Goal: Task Accomplishment & Management: Complete application form

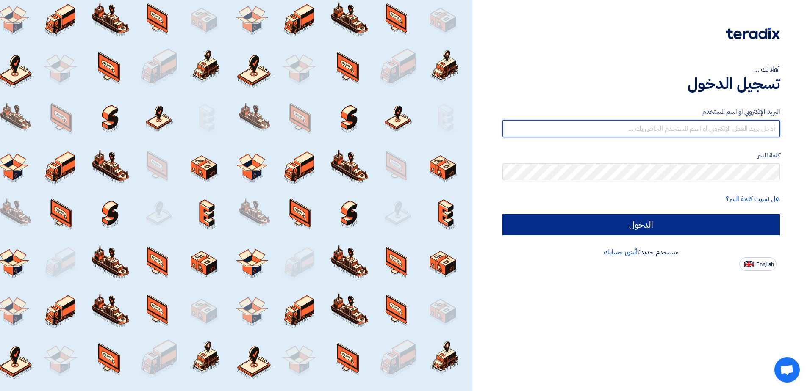
type input "[EMAIL_ADDRESS][DOMAIN_NAME]"
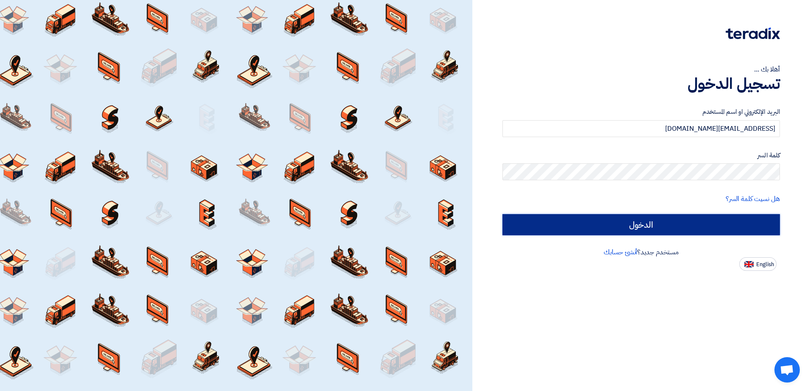
click at [670, 230] on input "الدخول" at bounding box center [640, 224] width 277 height 21
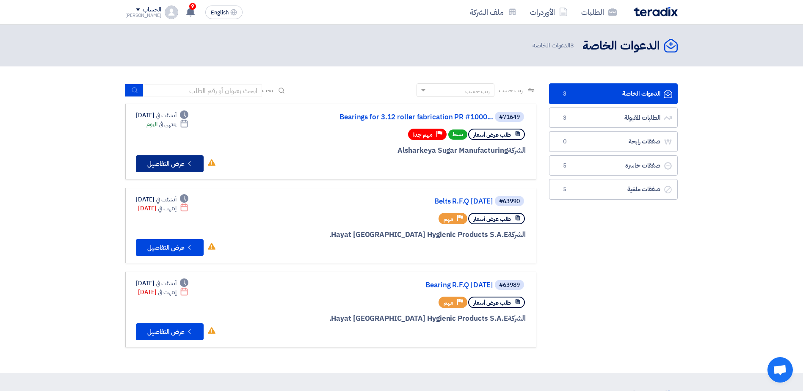
click at [165, 163] on button "Check details عرض التفاصيل" at bounding box center [170, 163] width 68 height 17
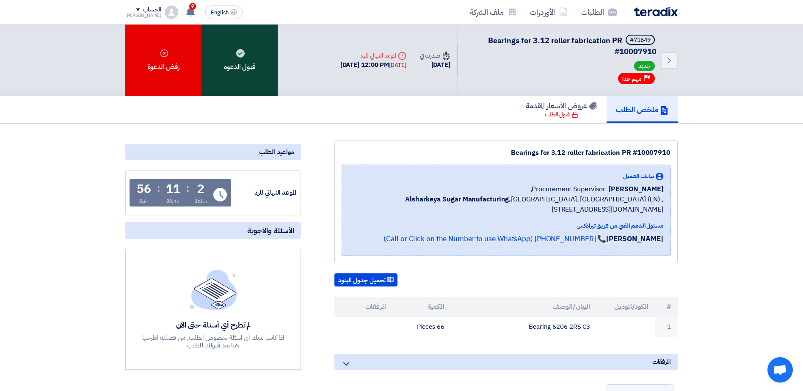
click at [244, 60] on div "قبول الدعوه" at bounding box center [240, 61] width 76 height 72
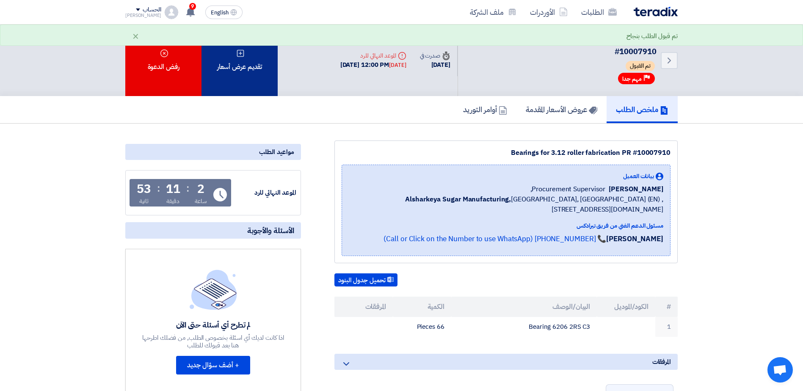
click at [238, 53] on icon at bounding box center [240, 53] width 8 height 8
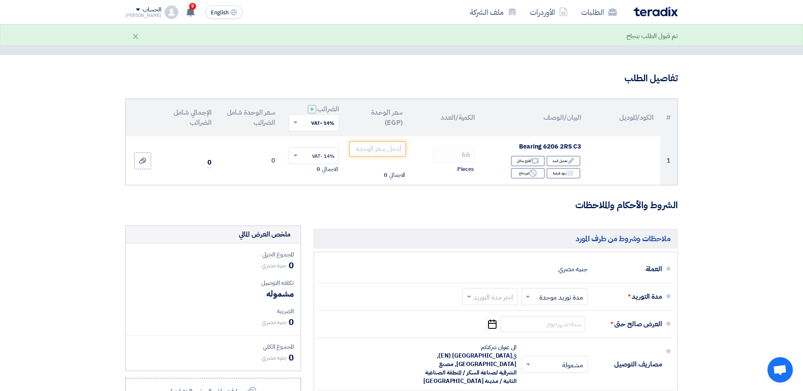
scroll to position [19, 0]
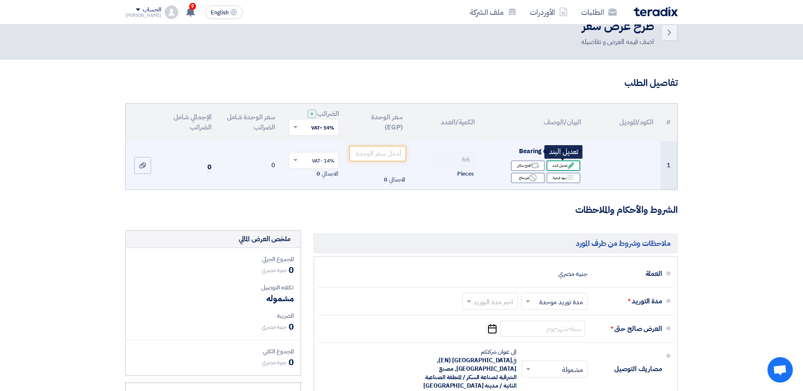
click at [571, 163] on icon "Edit" at bounding box center [572, 166] width 8 height 8
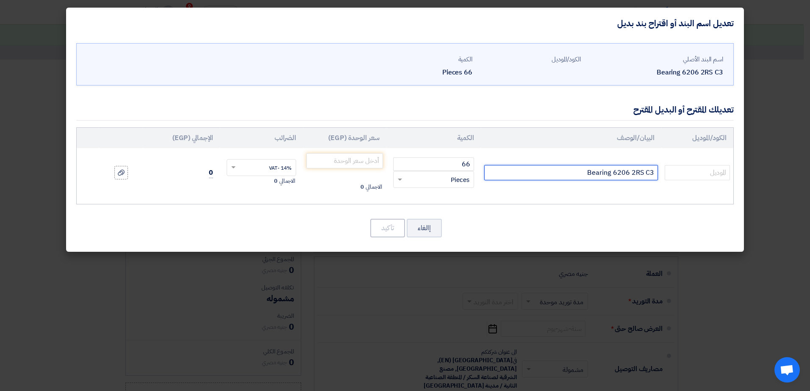
click at [628, 173] on input "Bearing 6206 2RS C3" at bounding box center [571, 172] width 174 height 15
type input "6206DDUC3E"
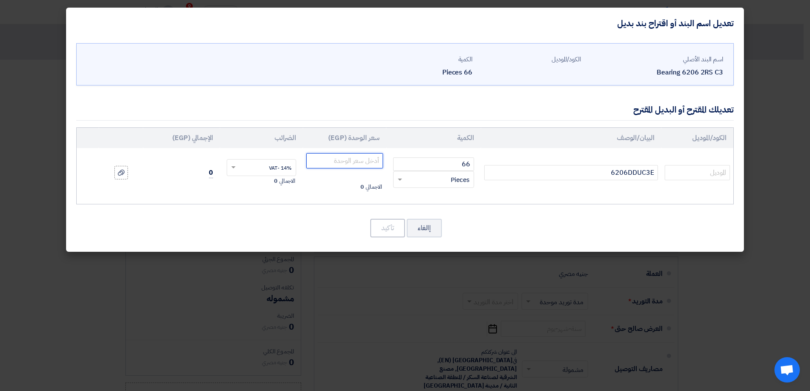
click at [343, 167] on input "number" at bounding box center [344, 160] width 77 height 15
type input "250.80"
click at [390, 224] on button "تأكيد" at bounding box center [387, 228] width 35 height 19
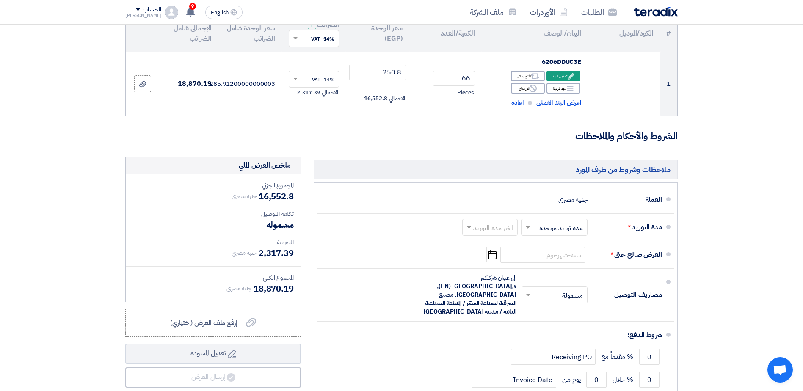
scroll to position [109, 0]
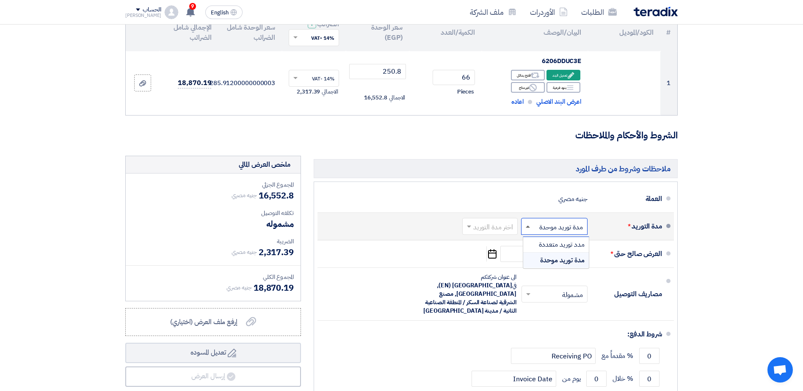
click at [528, 226] on span at bounding box center [528, 227] width 4 height 2
click at [536, 259] on div "مدة توريد موحدة" at bounding box center [557, 260] width 66 height 15
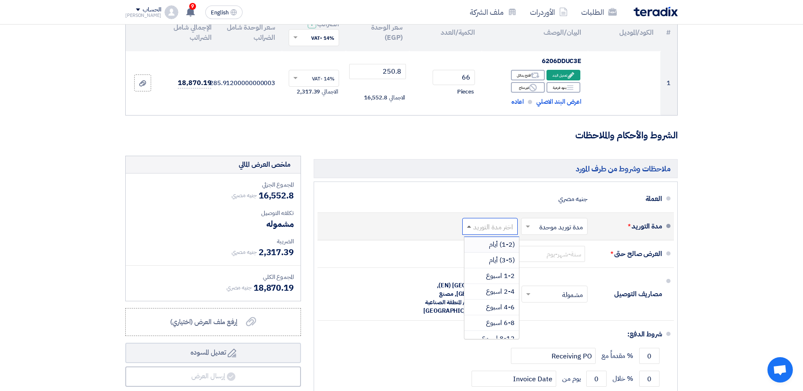
click at [469, 226] on span at bounding box center [469, 227] width 4 height 2
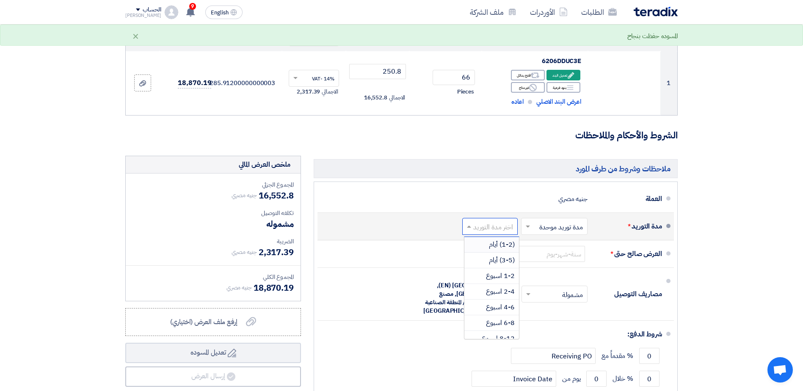
click at [487, 244] on div "(1-2) أيام" at bounding box center [492, 245] width 55 height 16
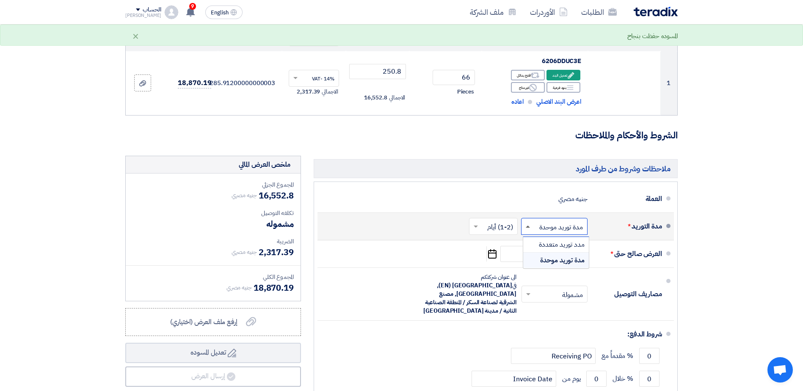
click at [528, 227] on span at bounding box center [528, 227] width 4 height 2
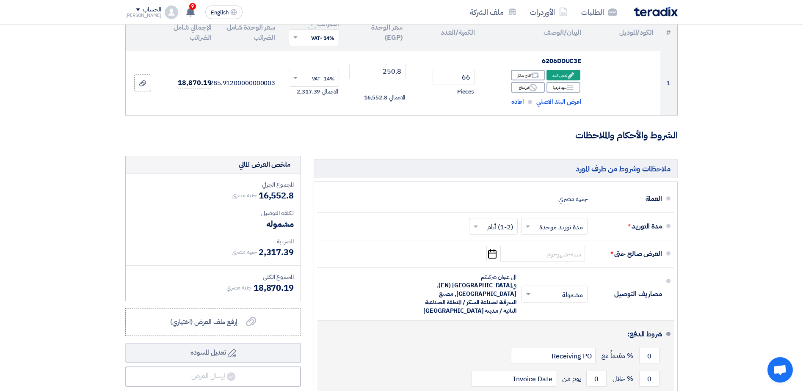
click at [413, 336] on div "شروط الدفع:" at bounding box center [496, 334] width 331 height 20
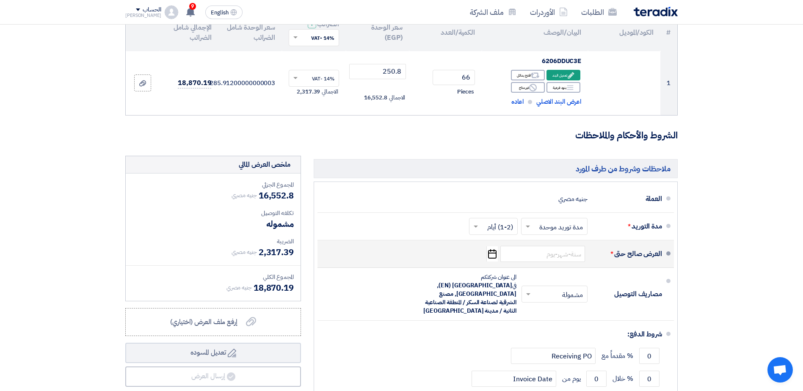
click at [492, 256] on icon "Pick a date" at bounding box center [492, 254] width 11 height 15
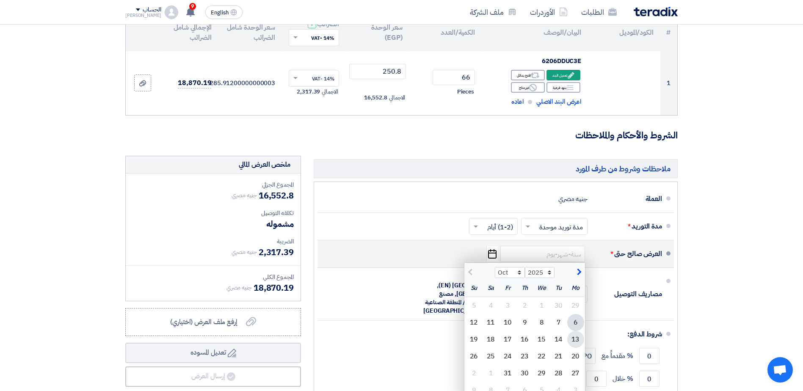
click at [575, 341] on div "13" at bounding box center [576, 339] width 17 height 17
type input "[DATE]"
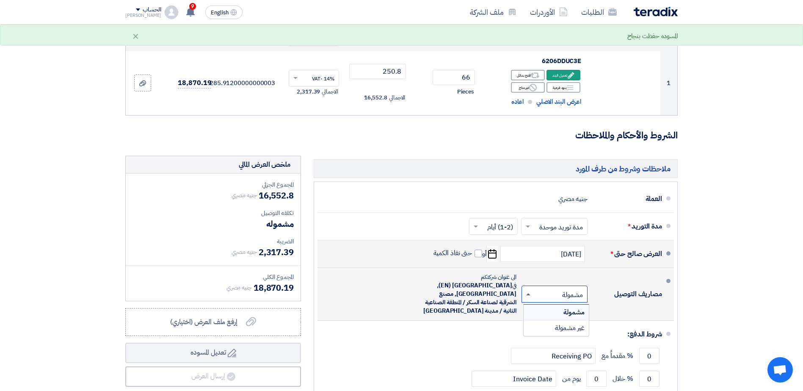
click at [529, 294] on span at bounding box center [528, 295] width 4 height 2
click at [538, 324] on div "غير مشمولة" at bounding box center [556, 328] width 65 height 15
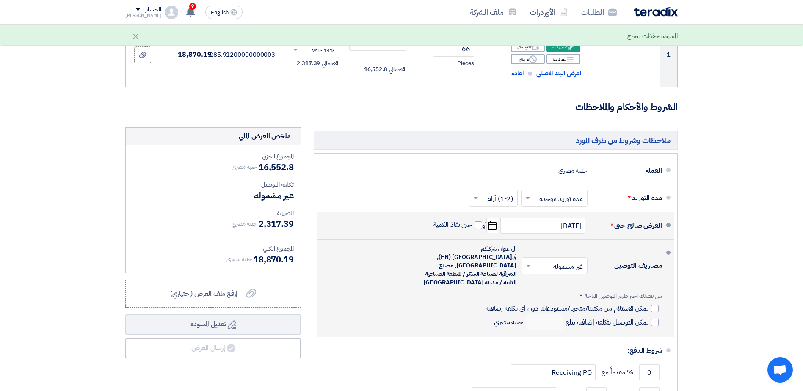
scroll to position [143, 0]
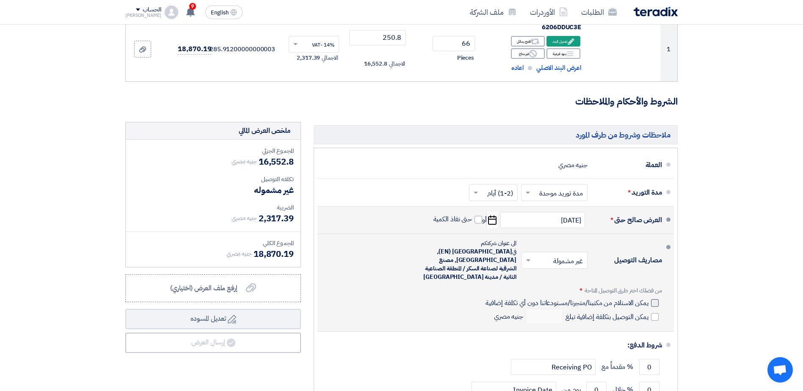
click at [654, 299] on div at bounding box center [655, 303] width 8 height 8
click at [649, 299] on input "يمكن الاستلام من مكتبنا/متجرنا/مستودعاتنا دون أي تكلفة إضافية" at bounding box center [566, 307] width 165 height 16
checkbox input "true"
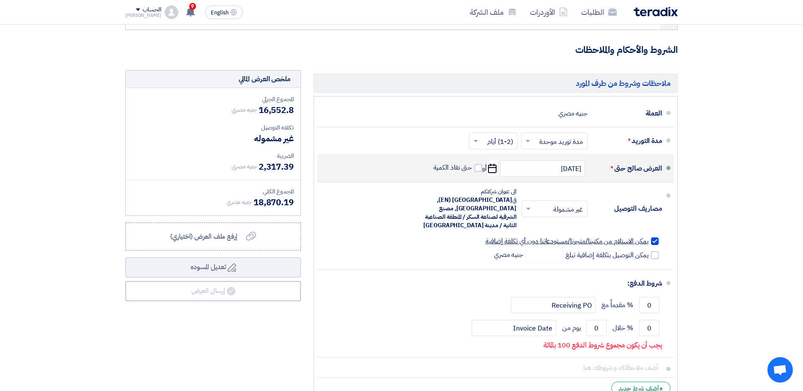
scroll to position [211, 0]
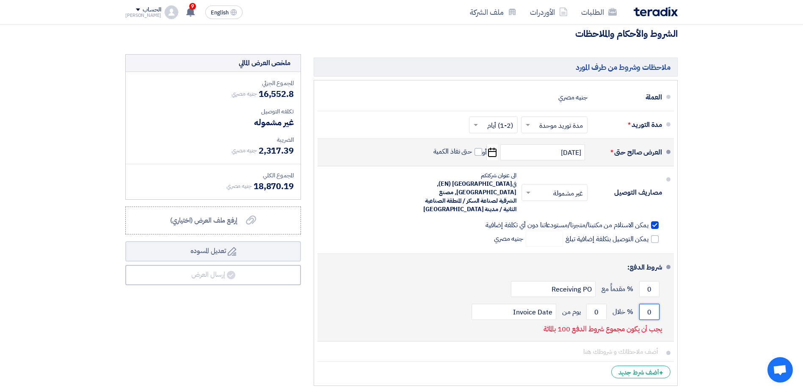
click at [648, 304] on input "0" at bounding box center [650, 312] width 20 height 16
click at [652, 304] on input "0" at bounding box center [650, 312] width 20 height 16
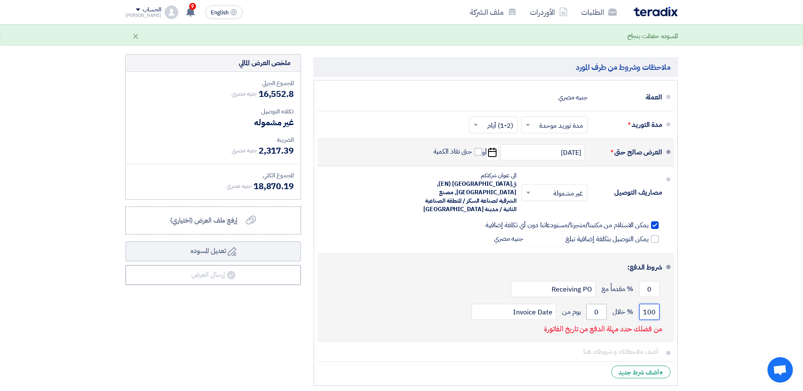
type input "100"
click at [596, 305] on input "0" at bounding box center [597, 312] width 20 height 16
click at [597, 305] on input "0" at bounding box center [597, 312] width 20 height 16
drag, startPoint x: 598, startPoint y: 304, endPoint x: 593, endPoint y: 304, distance: 4.7
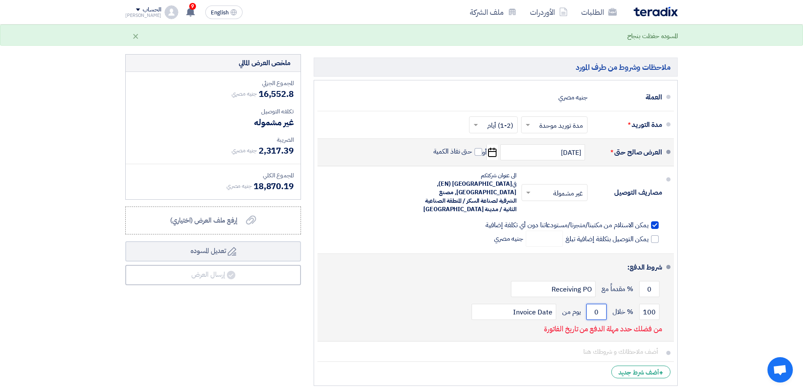
click at [593, 304] on input "0" at bounding box center [597, 312] width 20 height 16
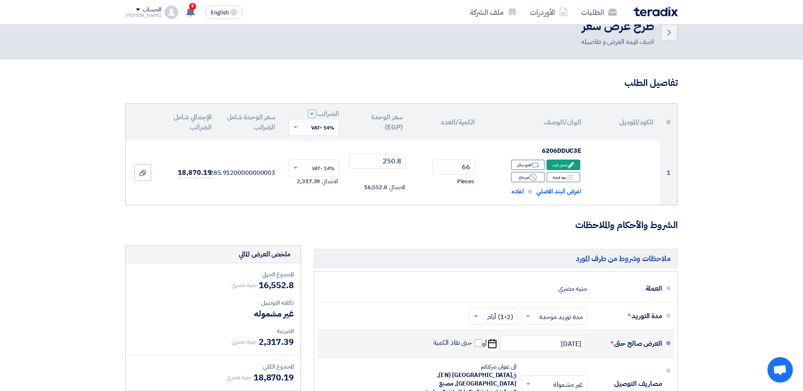
scroll to position [0, 0]
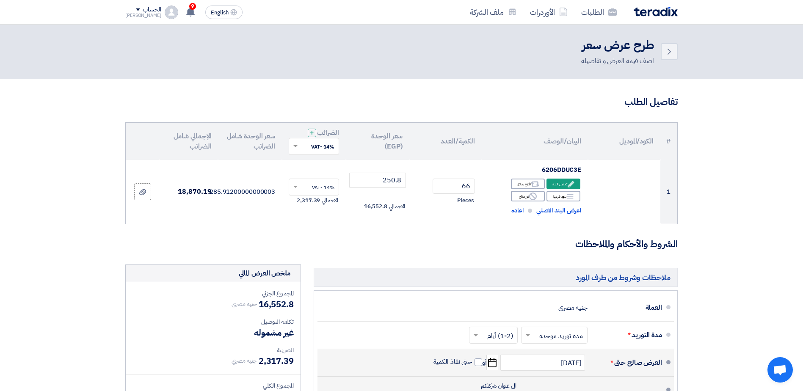
type input "1"
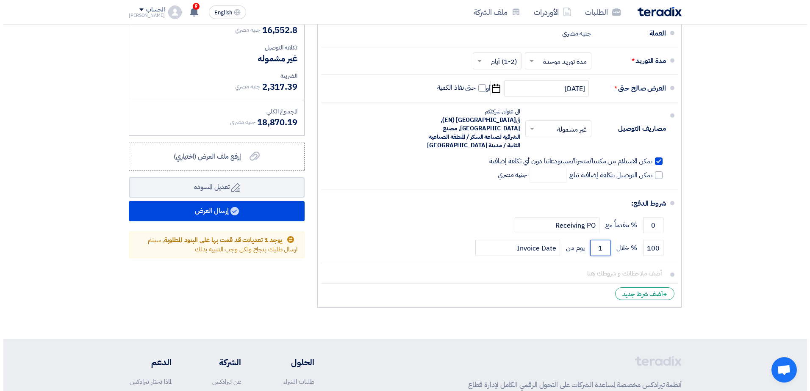
scroll to position [272, 0]
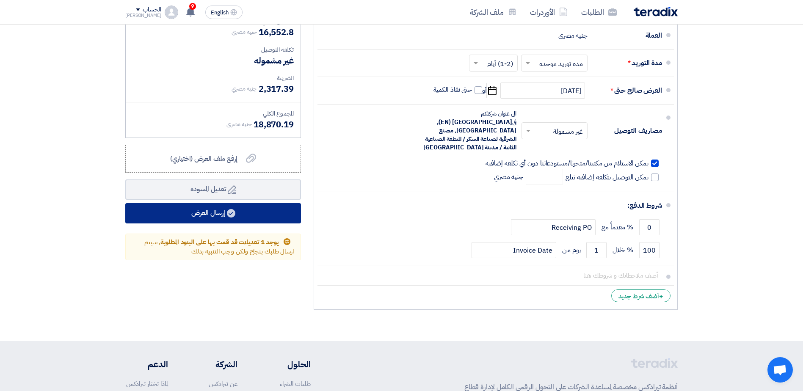
click at [230, 217] on use at bounding box center [231, 213] width 8 height 8
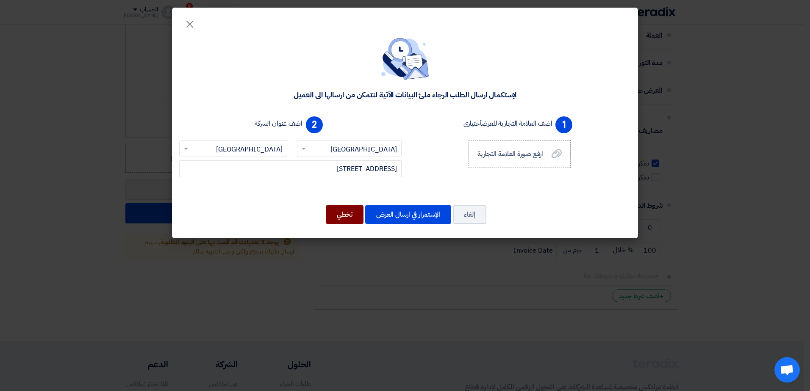
click at [340, 213] on button "تخطي" at bounding box center [345, 214] width 38 height 19
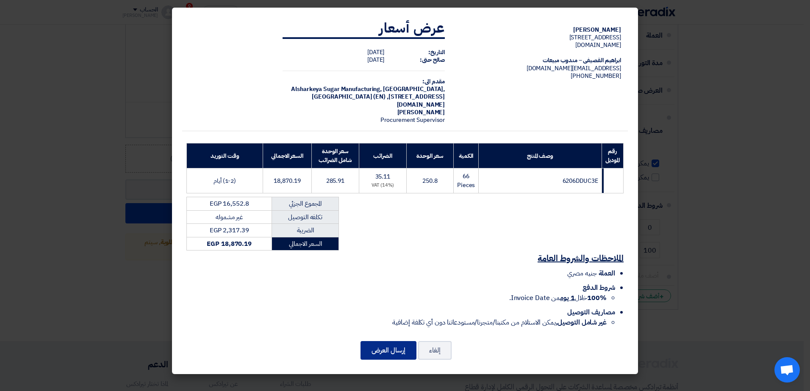
click at [401, 348] on button "إرسال العرض" at bounding box center [388, 350] width 56 height 19
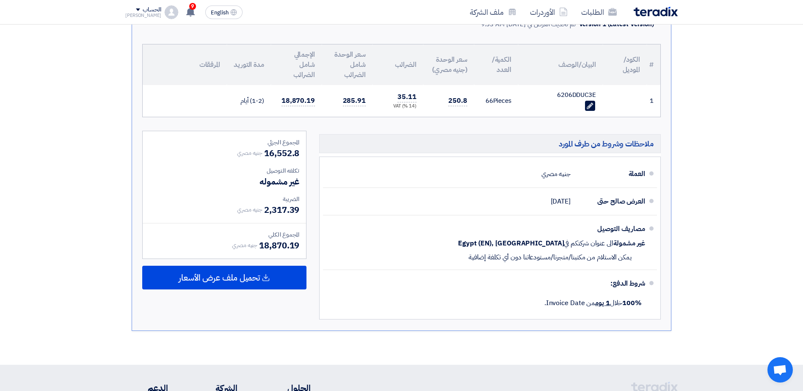
scroll to position [222, 0]
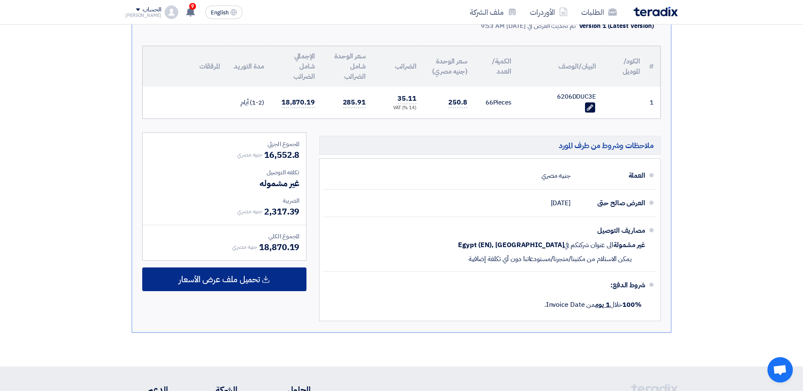
click at [270, 276] on icon at bounding box center [266, 279] width 8 height 8
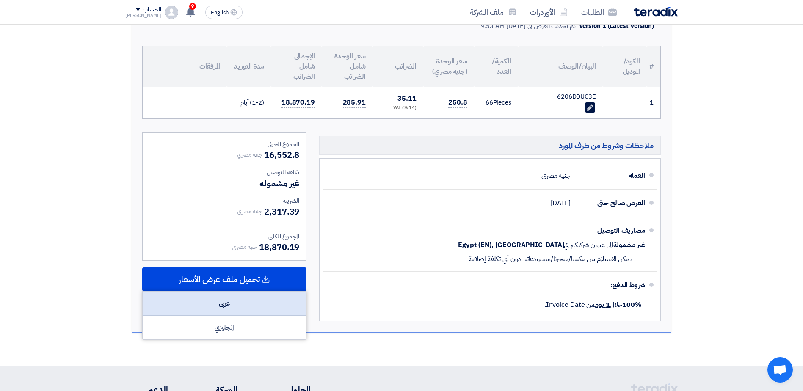
click at [256, 298] on div "عربي" at bounding box center [224, 304] width 163 height 24
